Goal: Task Accomplishment & Management: Manage account settings

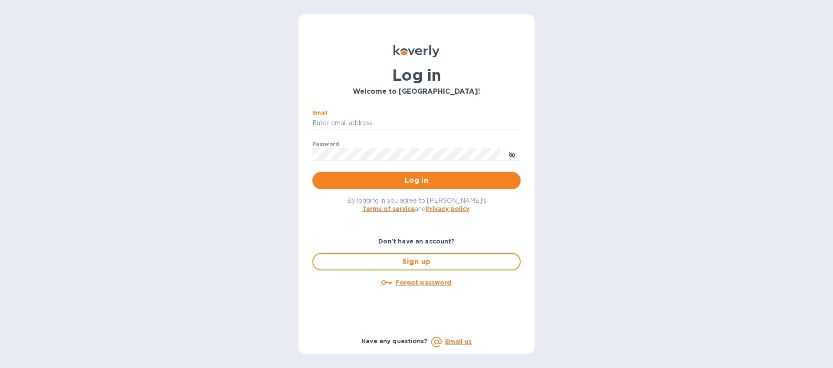
click at [328, 126] on input "Email" at bounding box center [416, 123] width 208 height 13
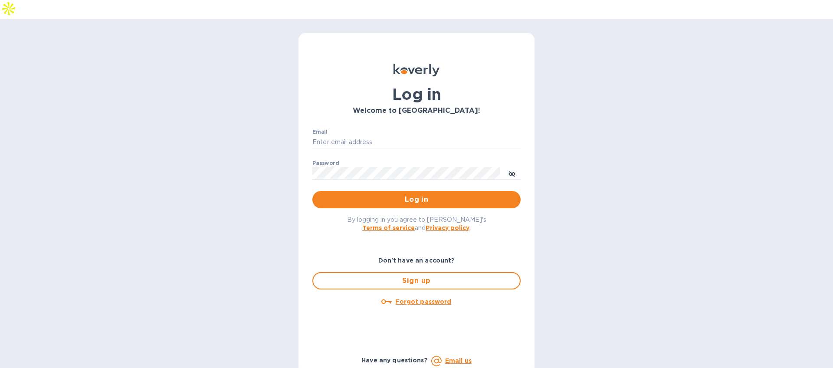
type input "[EMAIL_ADDRESS][DOMAIN_NAME]"
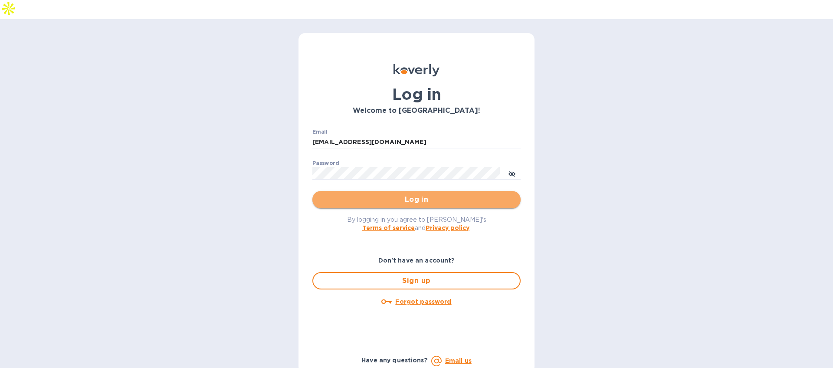
click at [377, 194] on span "Log in" at bounding box center [416, 199] width 194 height 10
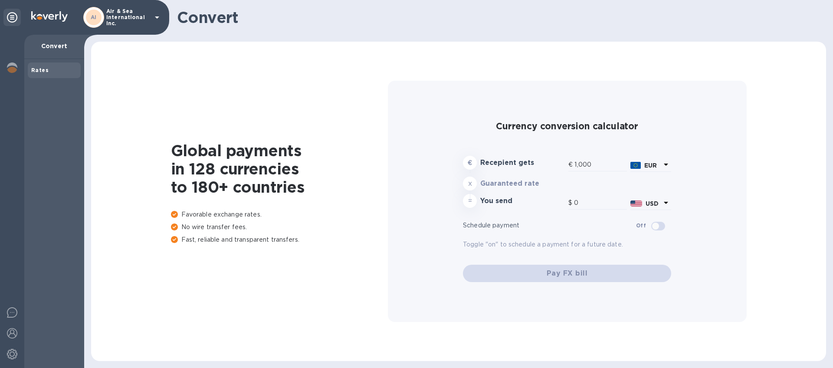
type input "1,185.12"
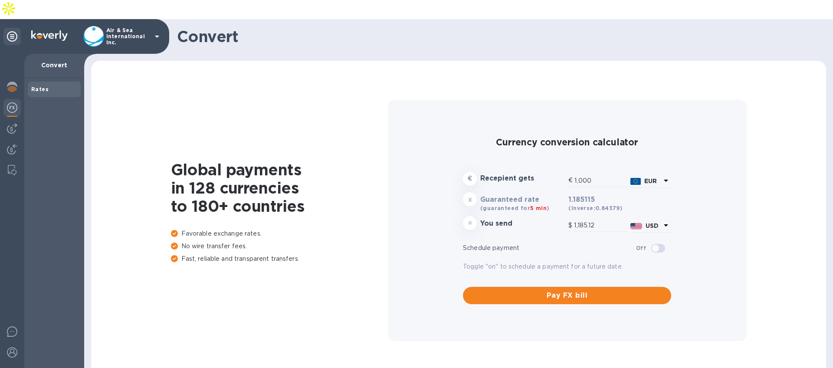
click at [130, 27] on p "Air & Sea International Inc." at bounding box center [127, 36] width 43 height 18
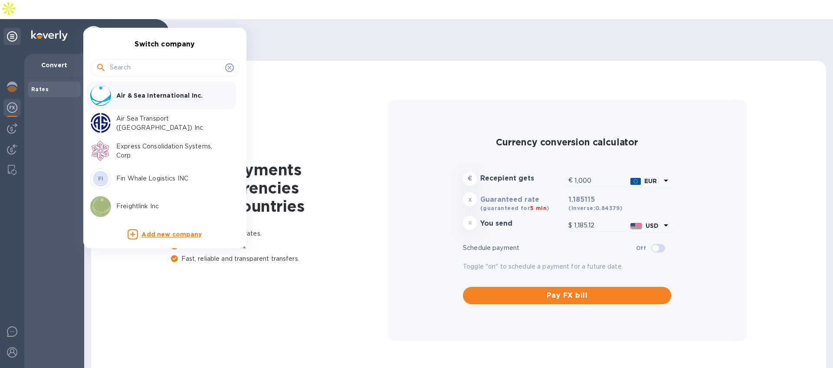
click at [286, 36] on div at bounding box center [416, 184] width 833 height 368
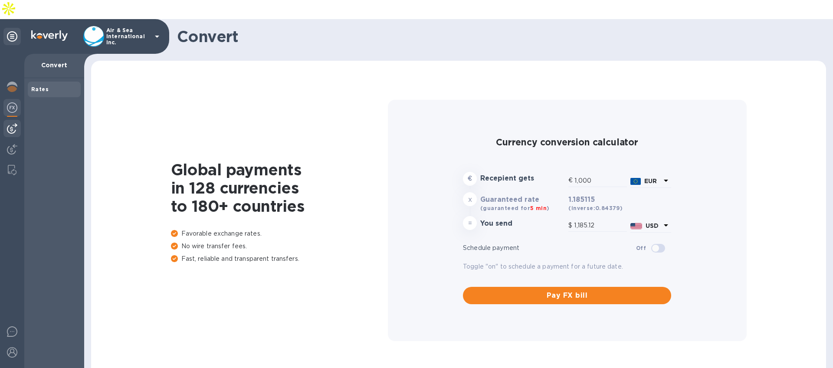
click at [13, 123] on img at bounding box center [12, 128] width 10 height 10
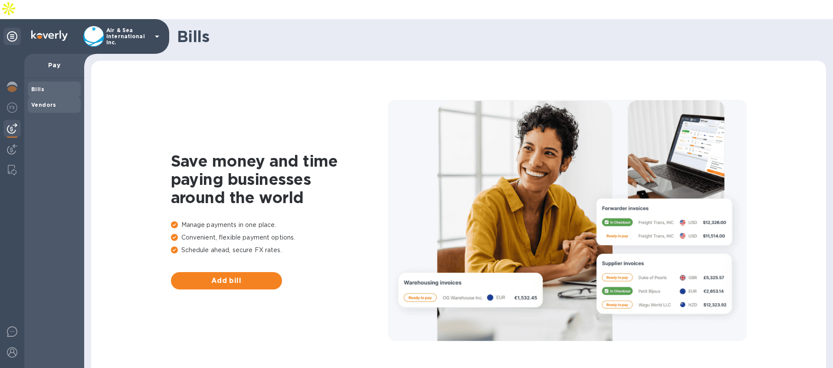
click at [67, 101] on span "Vendors" at bounding box center [54, 105] width 46 height 9
click at [16, 144] on img at bounding box center [12, 149] width 10 height 10
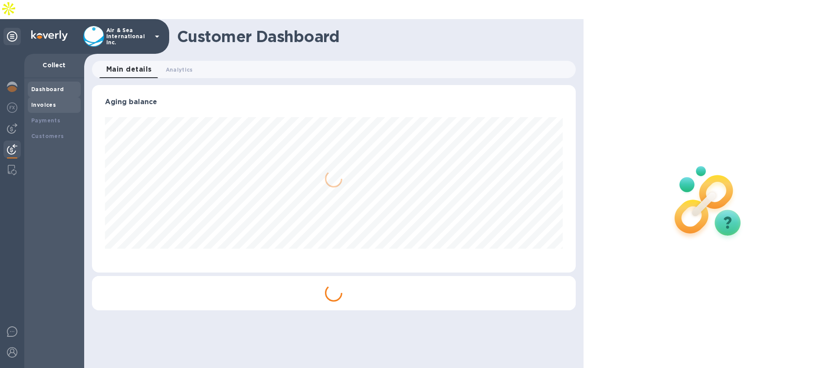
scroll to position [187, 483]
click at [48, 117] on b "Payments" at bounding box center [45, 120] width 29 height 7
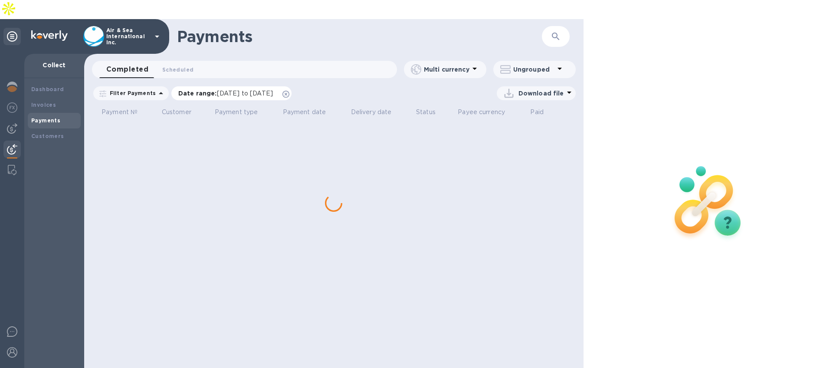
click at [289, 91] on icon at bounding box center [285, 94] width 7 height 7
click at [63, 128] on div "Customers" at bounding box center [54, 136] width 53 height 16
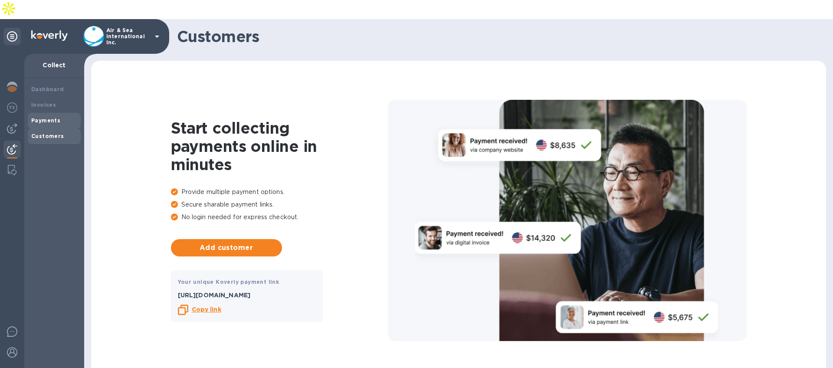
click at [57, 117] on b "Payments" at bounding box center [45, 120] width 29 height 7
